Goal: Find specific page/section: Find specific page/section

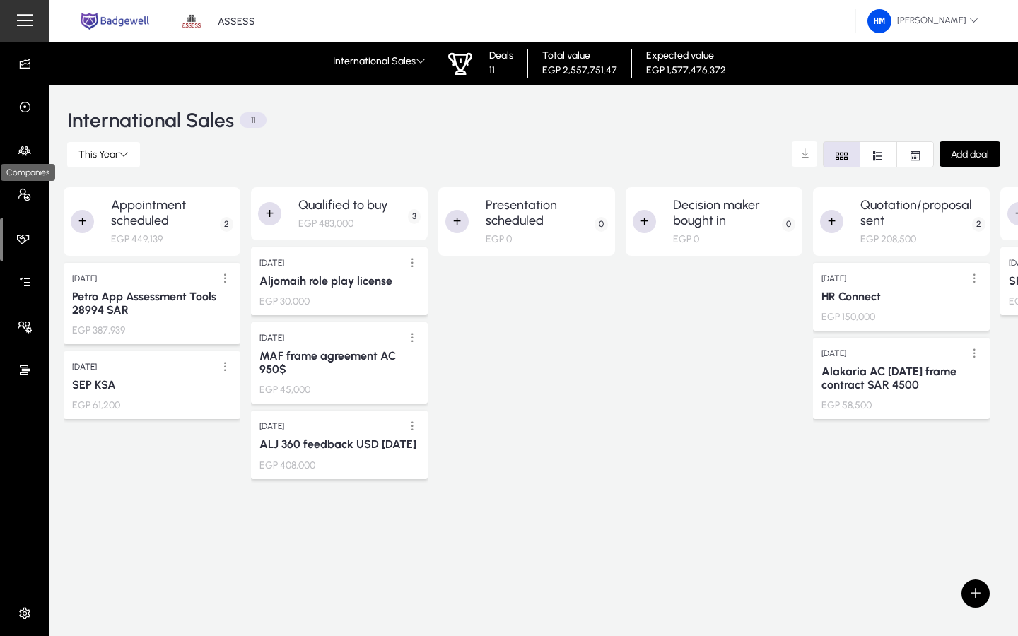
click at [21, 152] on icon at bounding box center [28, 151] width 20 height 14
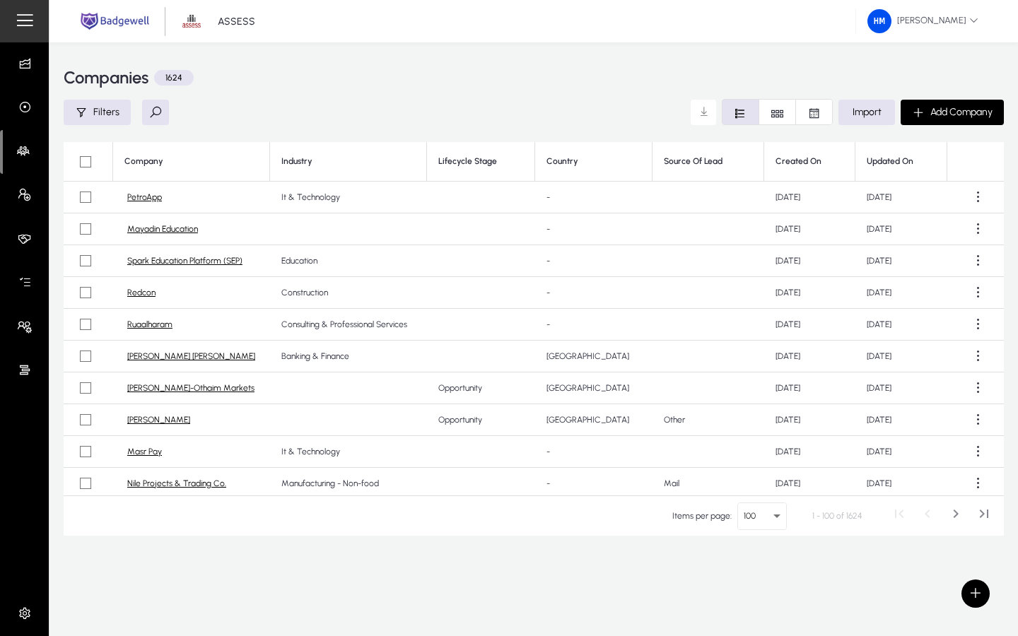
click at [140, 201] on link "PetroApp" at bounding box center [144, 197] width 35 height 11
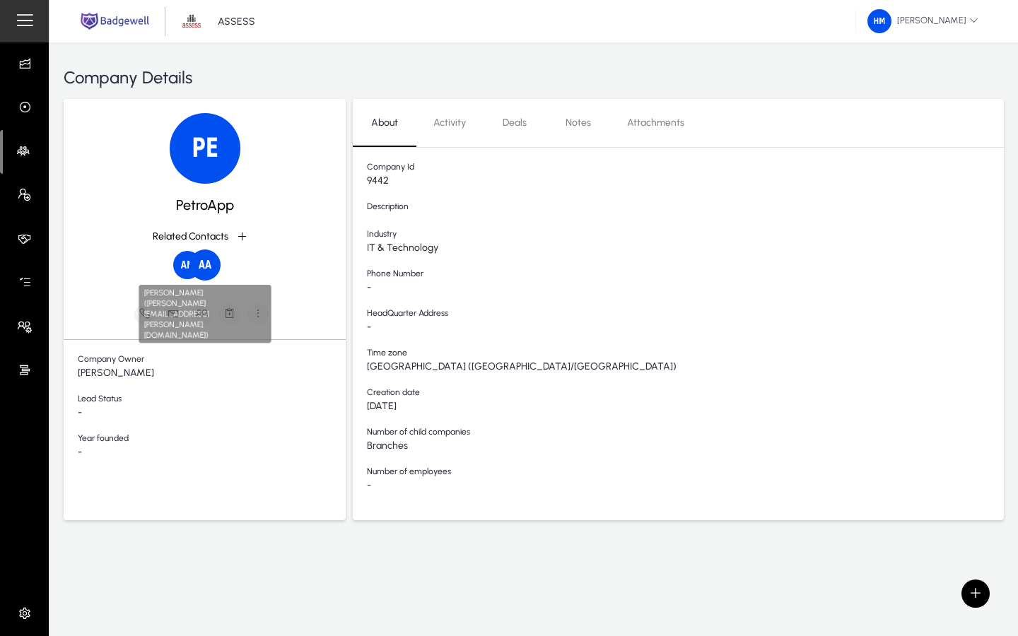
click at [205, 270] on img at bounding box center [204, 265] width 31 height 31
